Goal: Contribute content: Add original content to the website for others to see

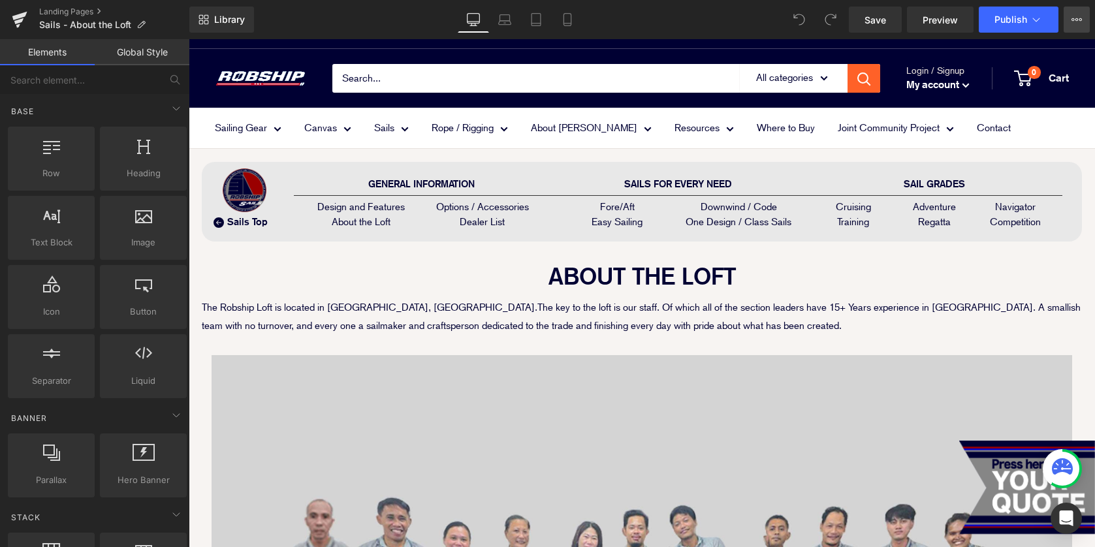
click at [1088, 19] on button "View Live Page View with current Template Save Template to Library Schedule Pub…" at bounding box center [1077, 20] width 26 height 26
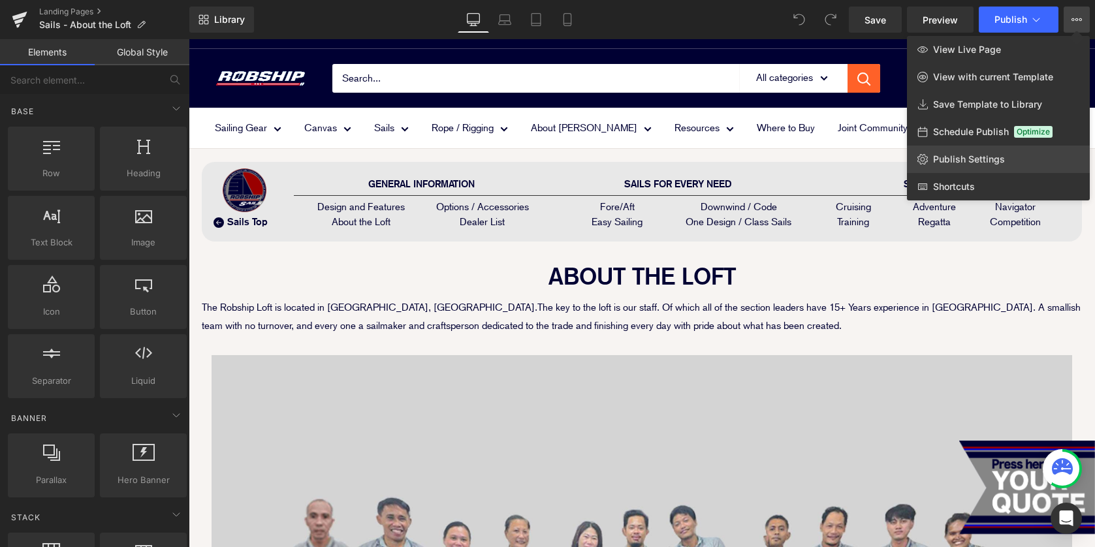
click at [985, 163] on span "Publish Settings" at bounding box center [969, 159] width 72 height 12
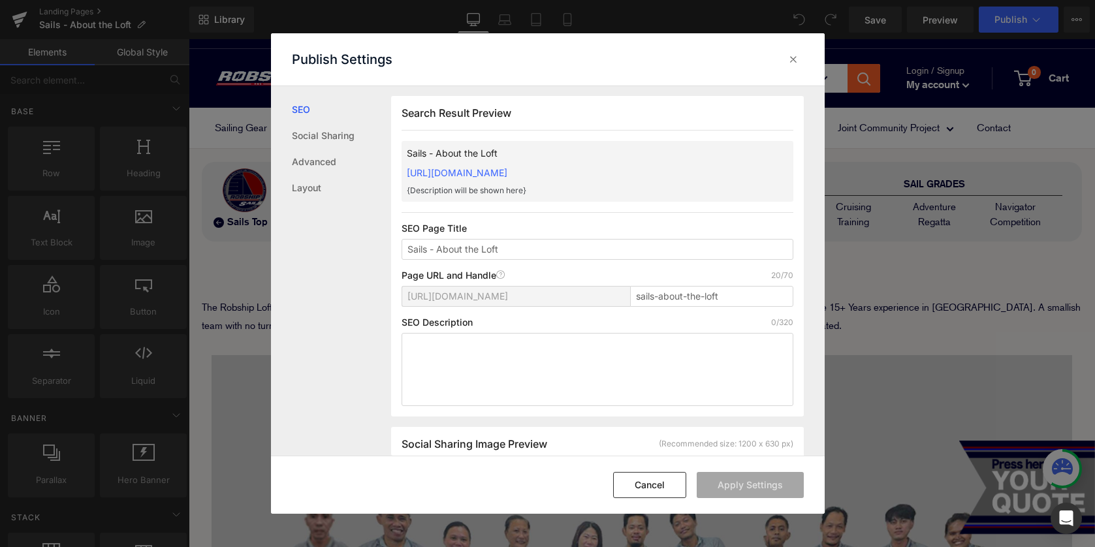
scroll to position [22, 0]
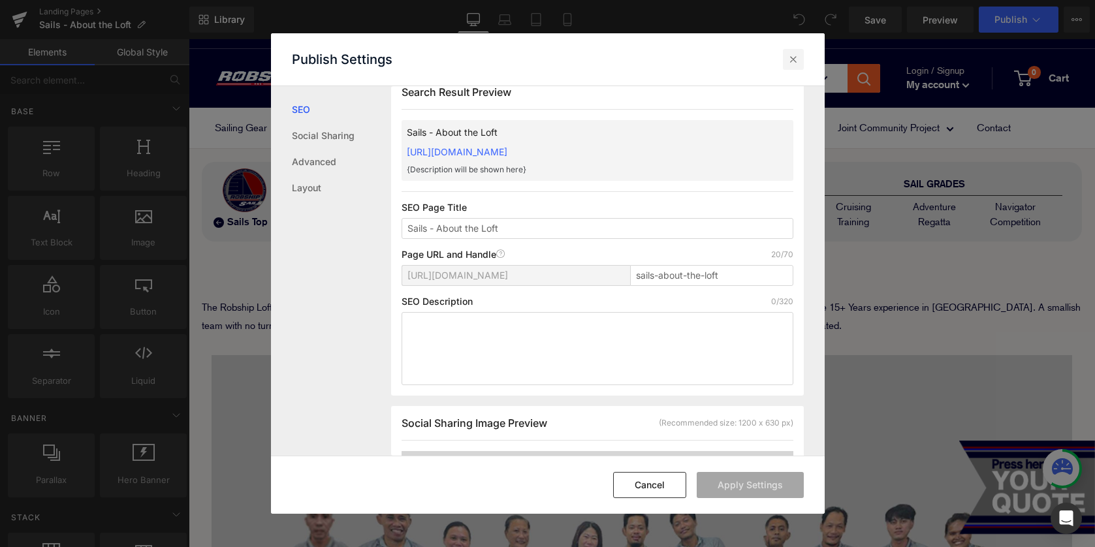
click at [791, 67] on div at bounding box center [793, 59] width 21 height 21
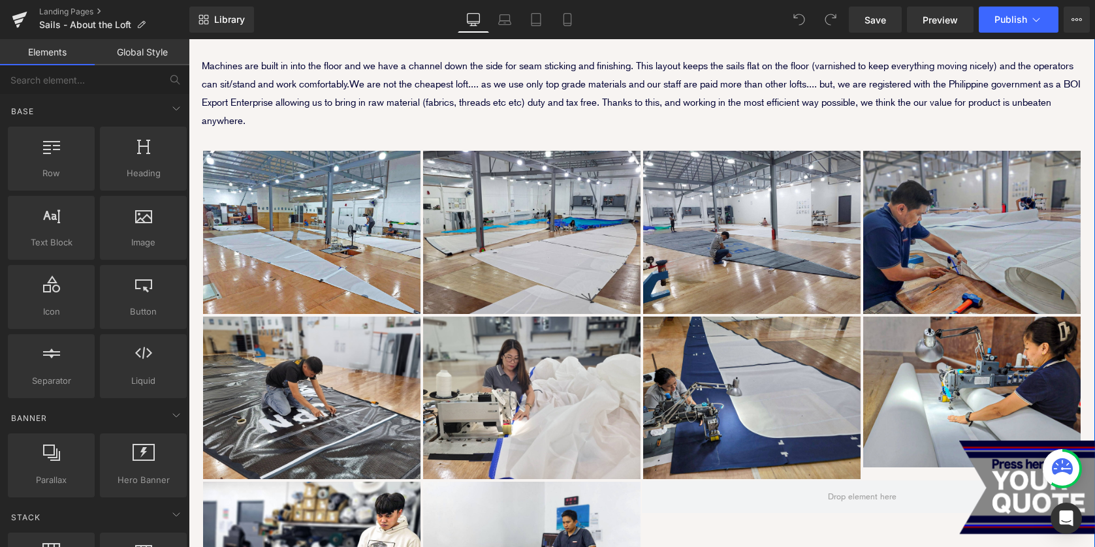
scroll to position [1098, 0]
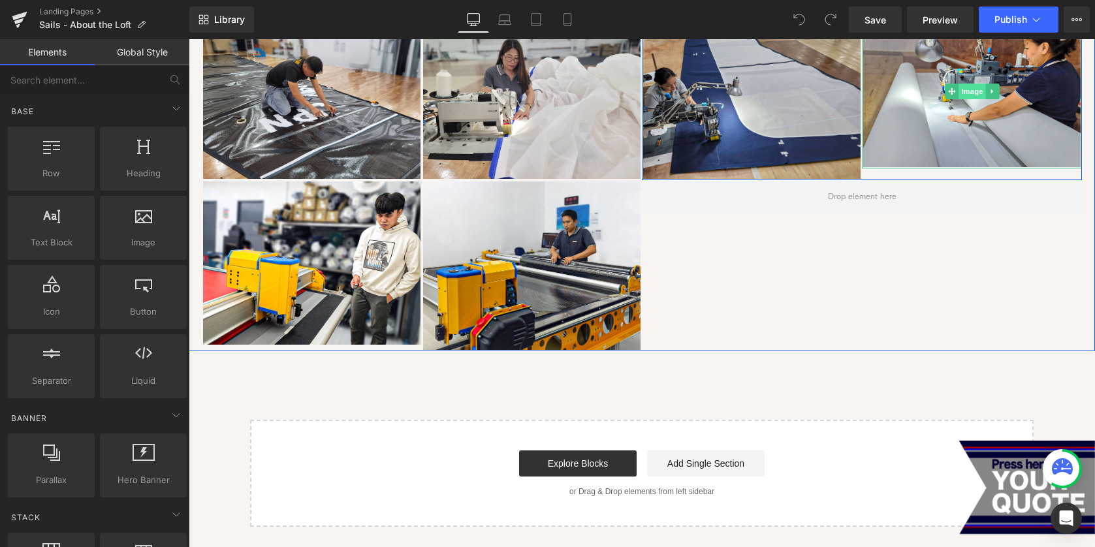
click at [983, 91] on span "Image" at bounding box center [972, 92] width 27 height 16
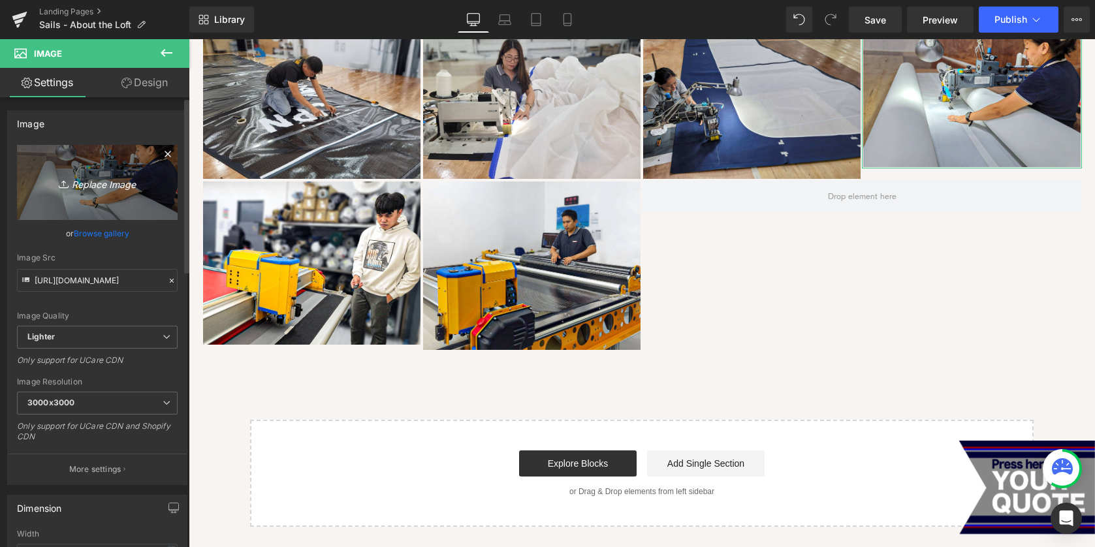
click at [102, 182] on icon "Replace Image" at bounding box center [97, 182] width 104 height 16
type input "C:\fakepath\RRMSI_Sail Loft_13.jpg"
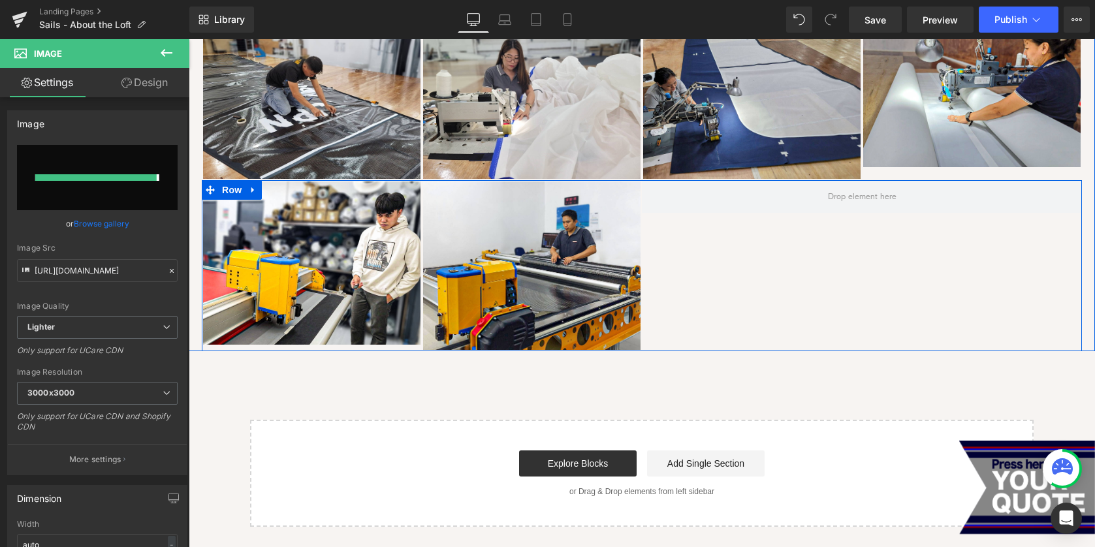
type input "[URL][DOMAIN_NAME]"
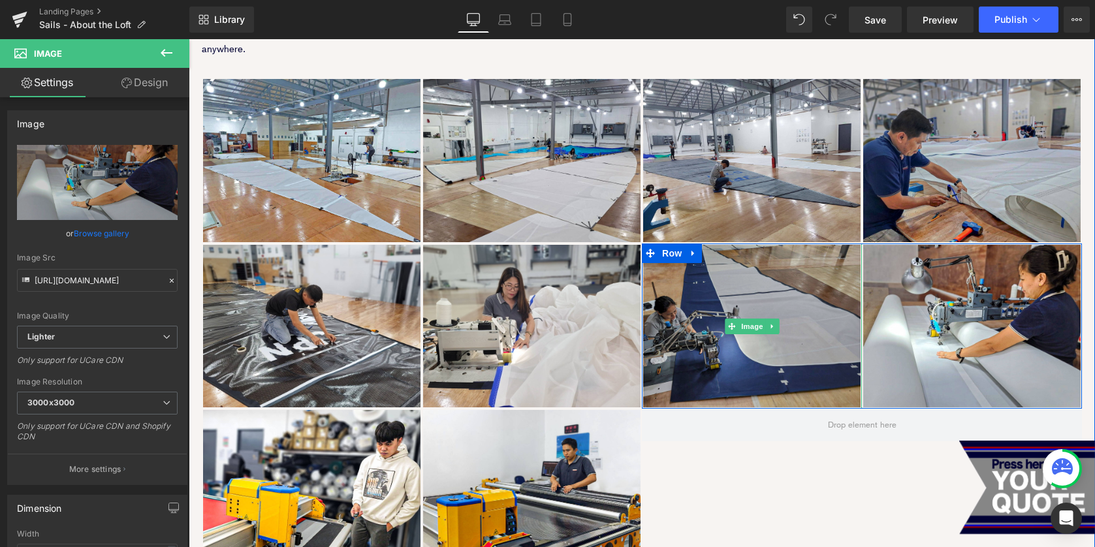
scroll to position [874, 0]
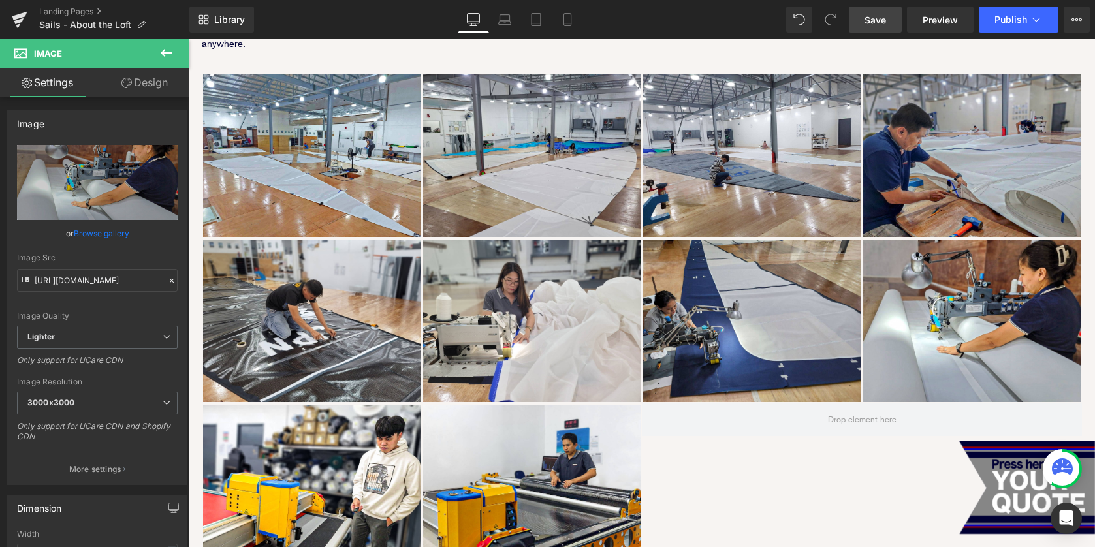
click at [882, 18] on span "Save" at bounding box center [875, 20] width 22 height 14
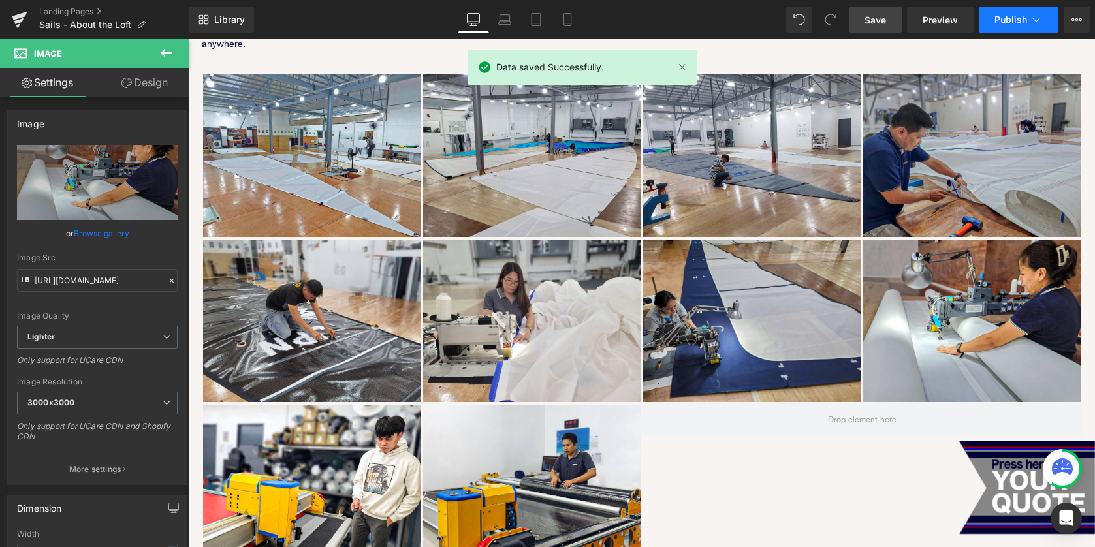
click at [1007, 24] on span "Publish" at bounding box center [1010, 19] width 33 height 10
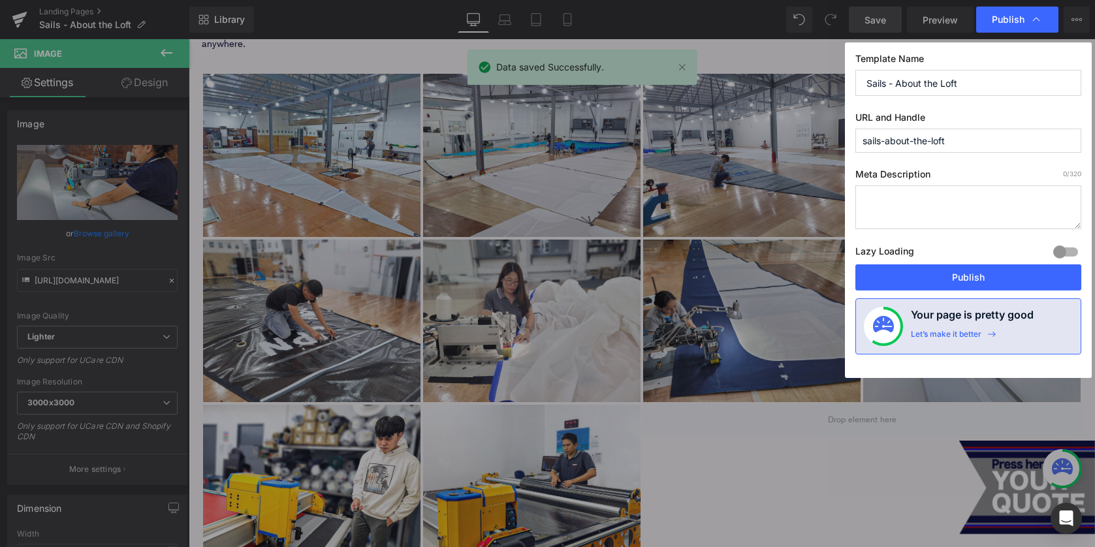
click at [940, 293] on div "Template Name Sails - About the Loft URL and Handle sails-about-the-loft Meta D…" at bounding box center [968, 210] width 247 height 336
click at [930, 281] on button "Publish" at bounding box center [968, 277] width 226 height 26
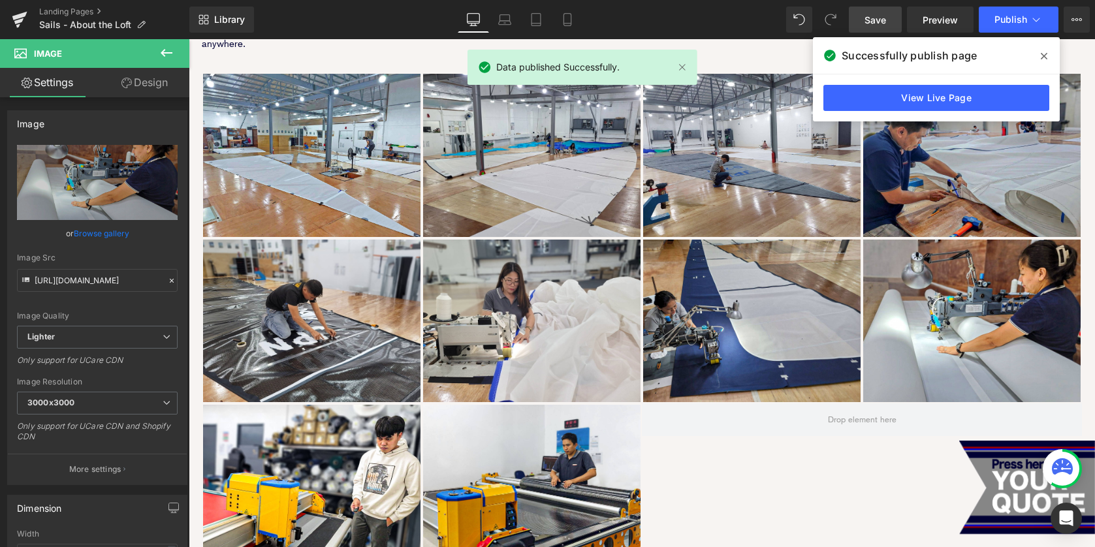
drag, startPoint x: 1046, startPoint y: 55, endPoint x: 857, endPoint y: 16, distance: 192.7
click at [1046, 55] on icon at bounding box center [1044, 56] width 7 height 10
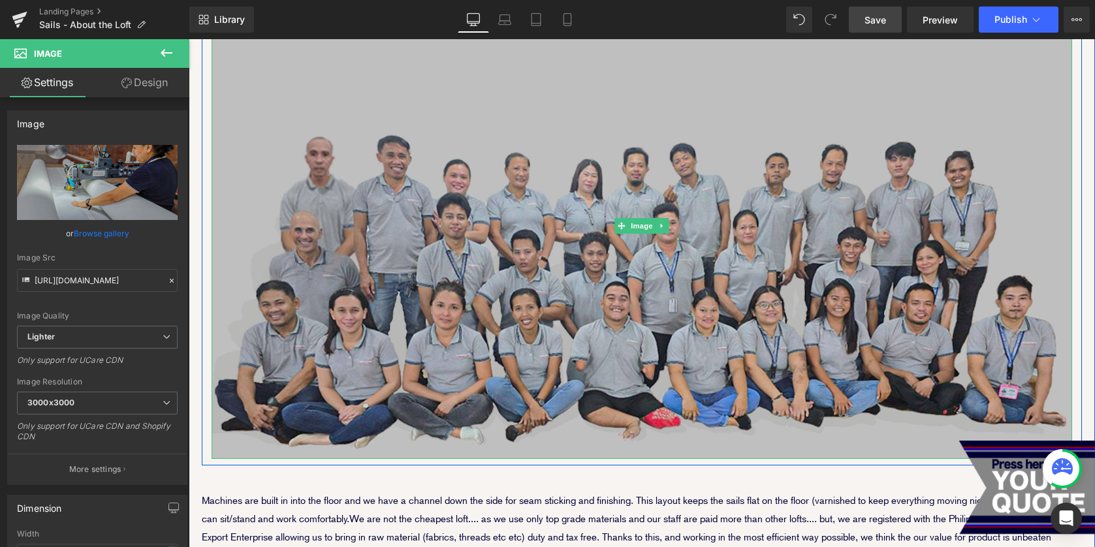
scroll to position [236, 0]
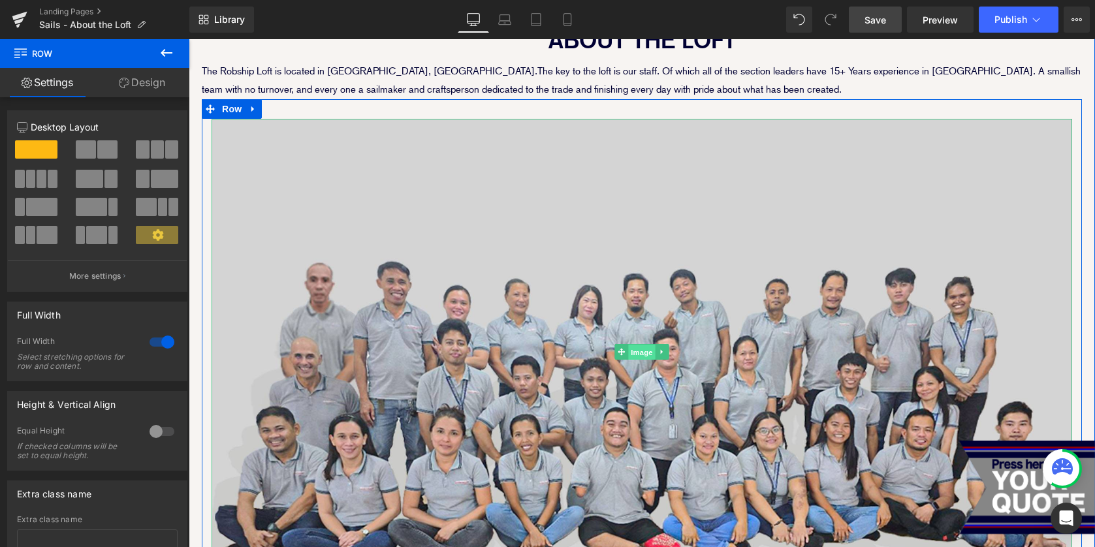
click at [635, 349] on span "Image" at bounding box center [641, 352] width 27 height 16
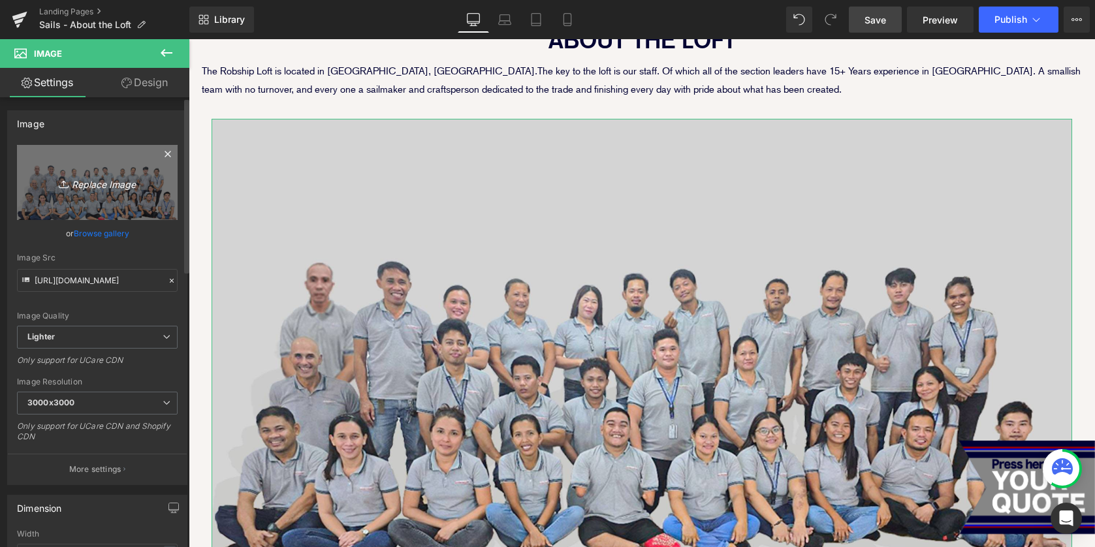
click at [92, 176] on icon "Replace Image" at bounding box center [97, 182] width 104 height 16
type input "C:\fakepath\RRMSI_The Robship Team.jpg"
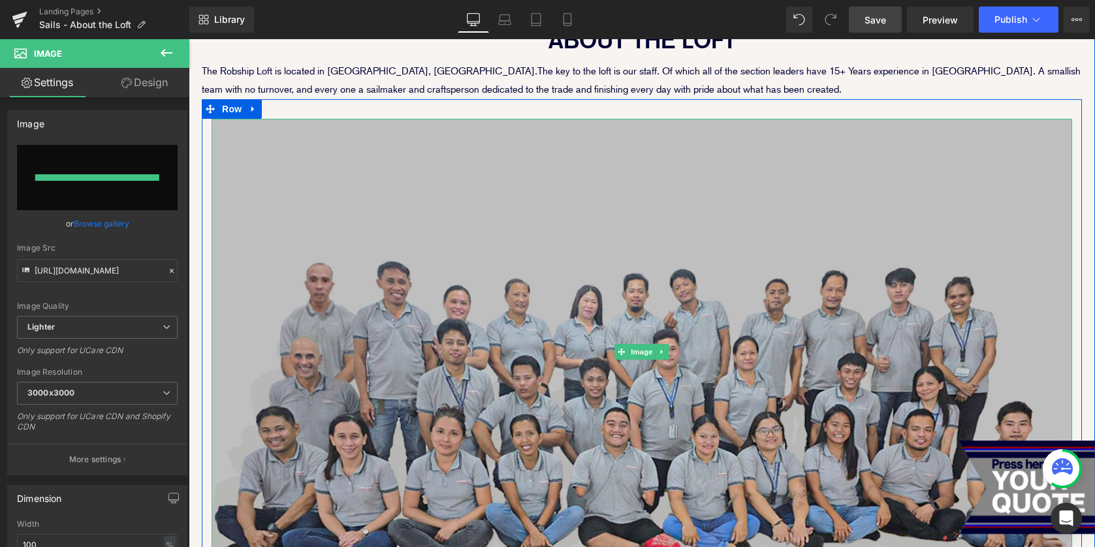
type input "[URL][DOMAIN_NAME]"
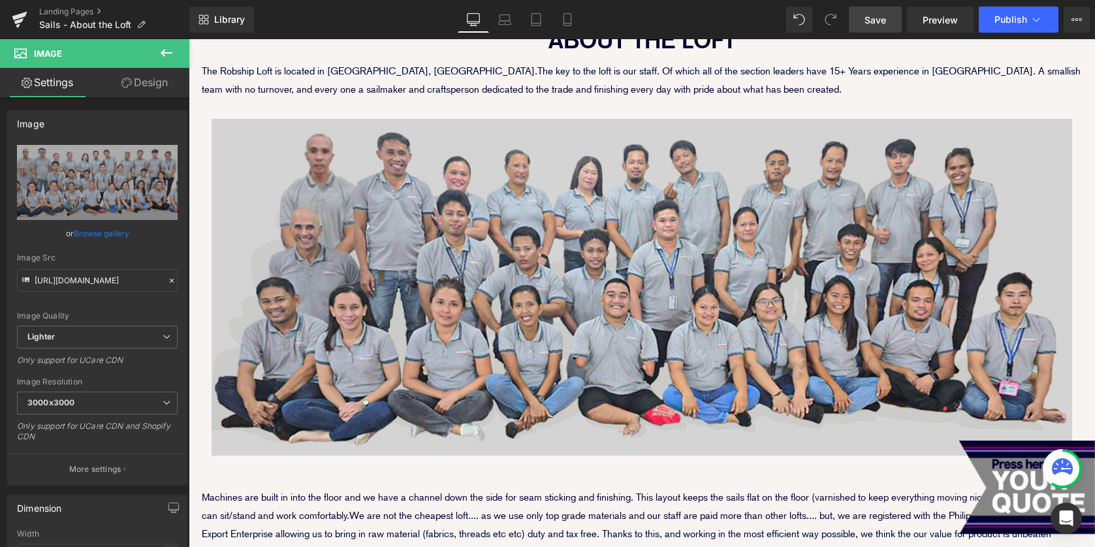
click at [874, 11] on link "Save" at bounding box center [875, 20] width 53 height 26
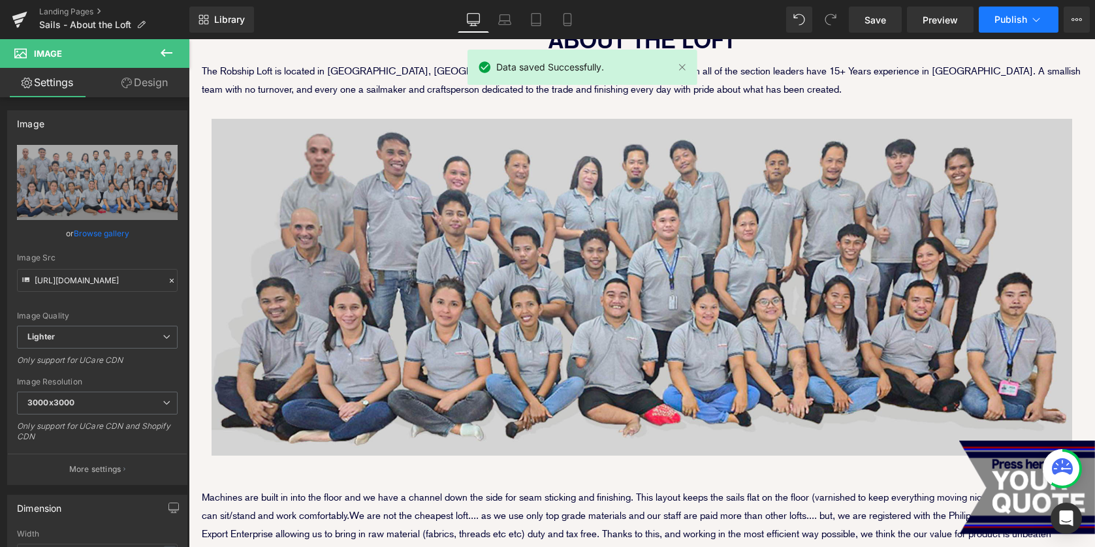
click at [1013, 25] on span "Publish" at bounding box center [1010, 19] width 33 height 10
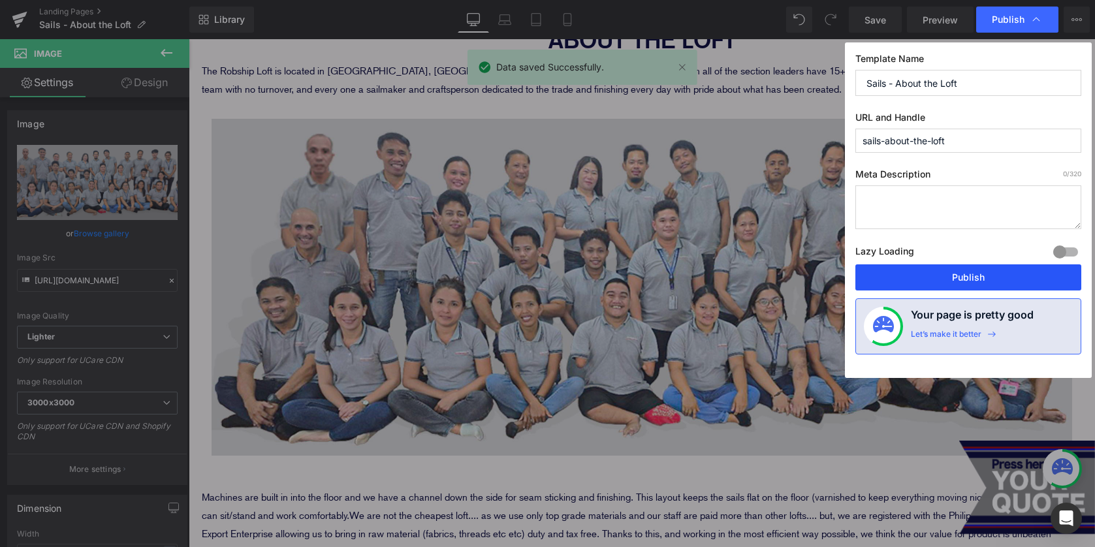
click at [948, 274] on button "Publish" at bounding box center [968, 277] width 226 height 26
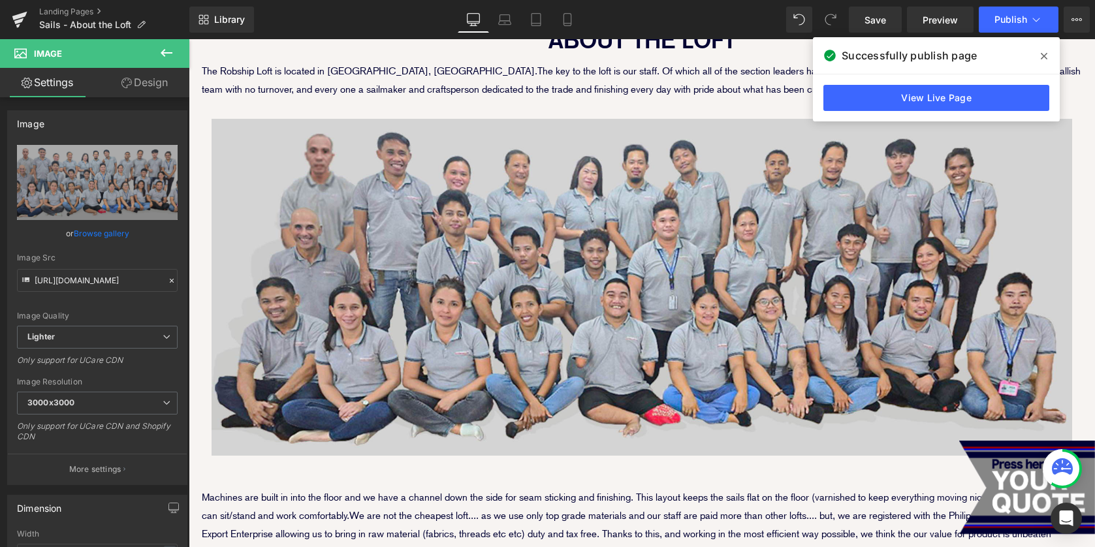
click at [1042, 54] on icon at bounding box center [1044, 56] width 7 height 7
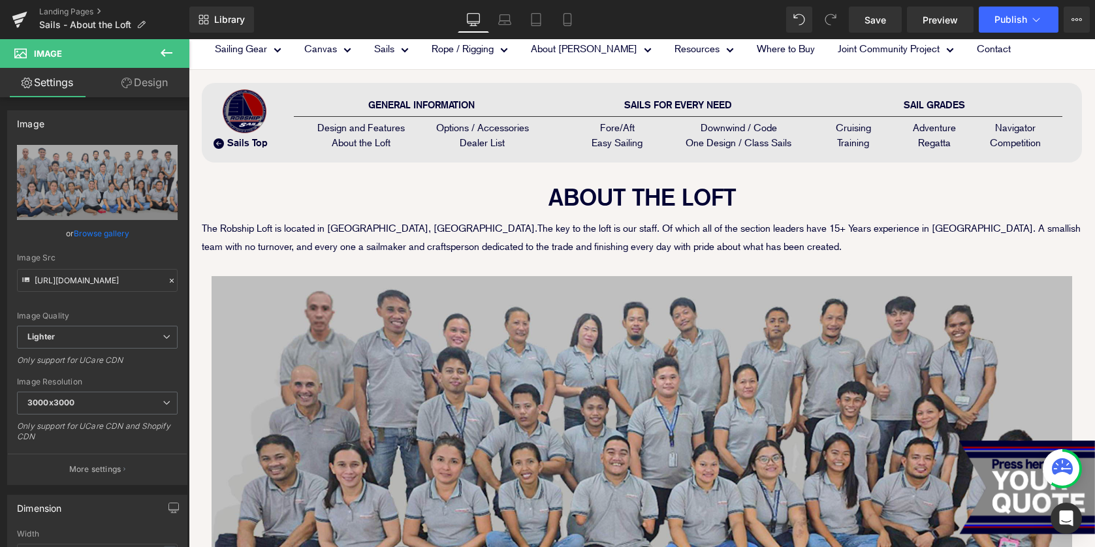
scroll to position [0, 0]
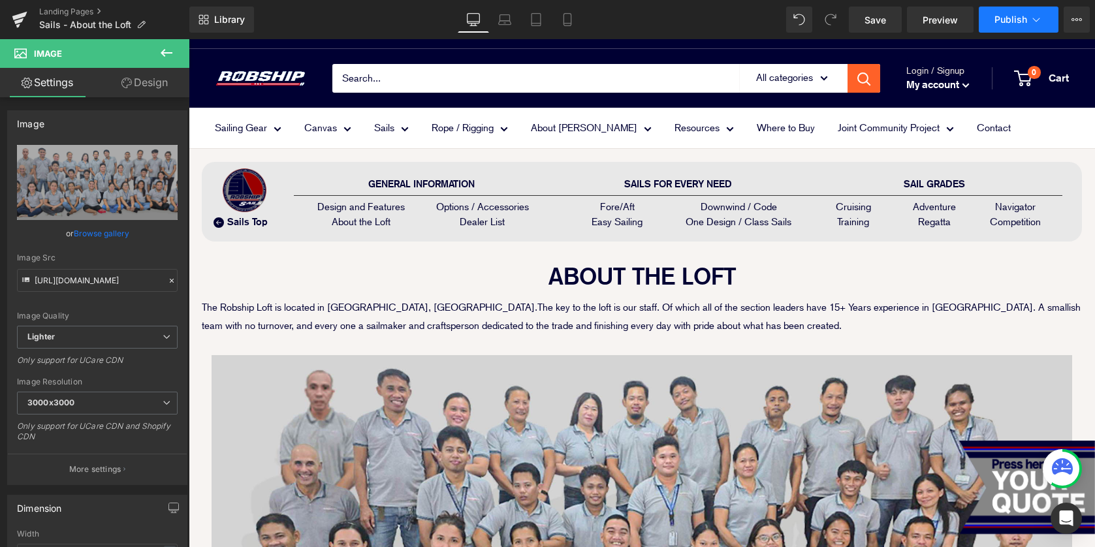
click at [1021, 22] on span "Publish" at bounding box center [1010, 19] width 33 height 10
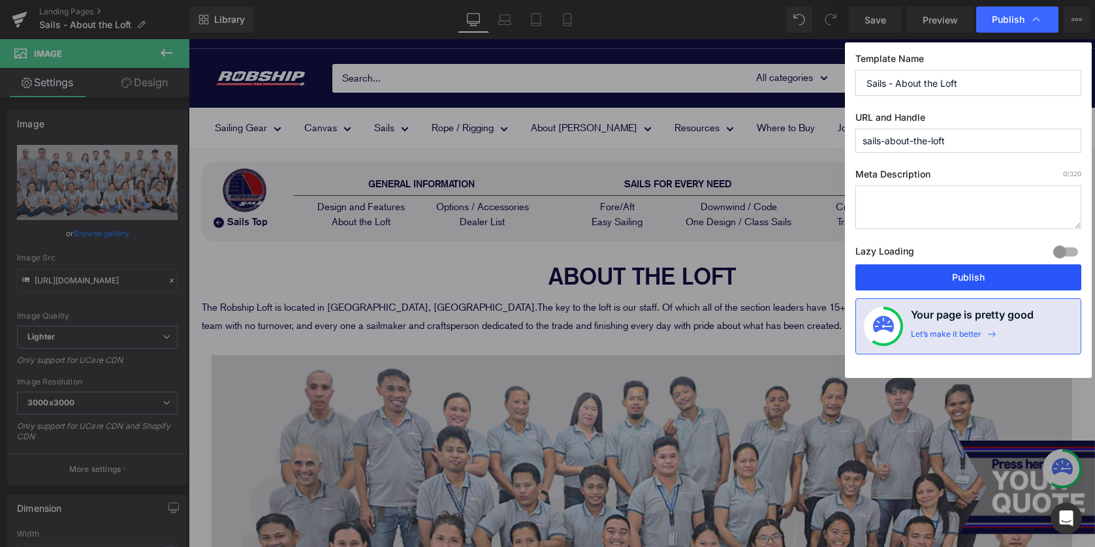
click at [986, 281] on button "Publish" at bounding box center [968, 277] width 226 height 26
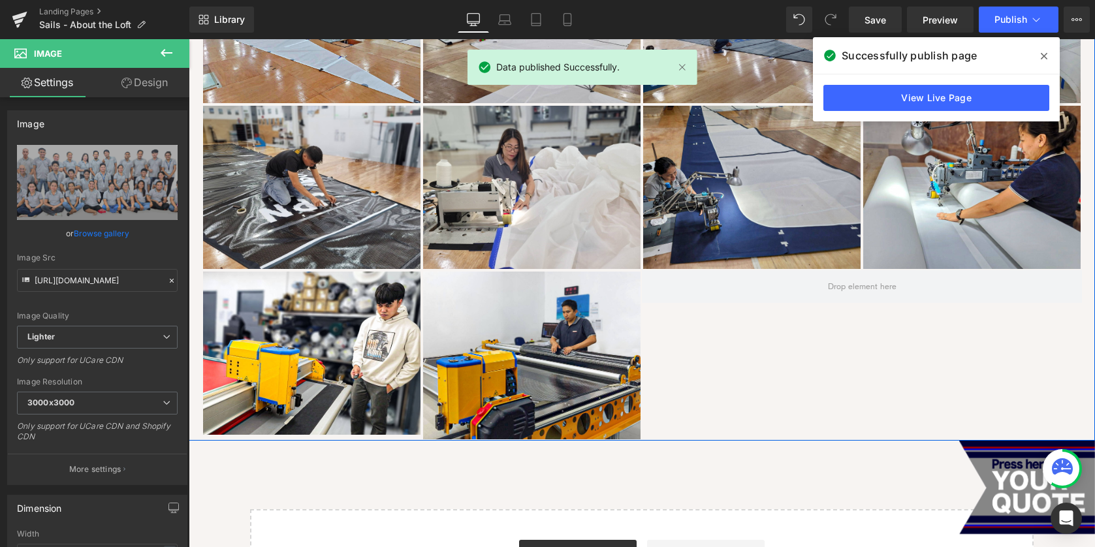
scroll to position [877, 0]
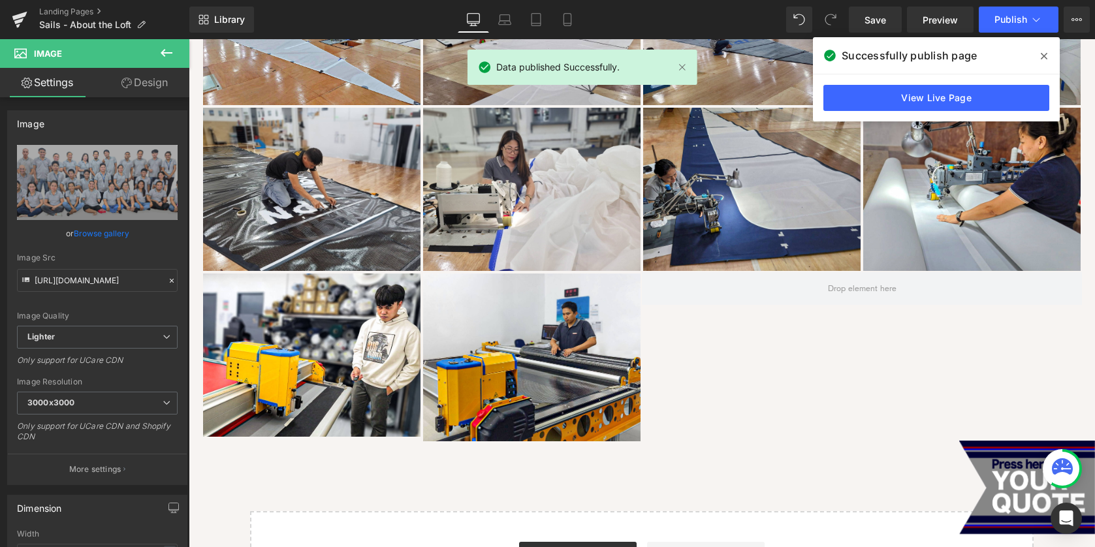
click at [1043, 57] on icon at bounding box center [1044, 56] width 7 height 10
